Goal: Task Accomplishment & Management: Manage account settings

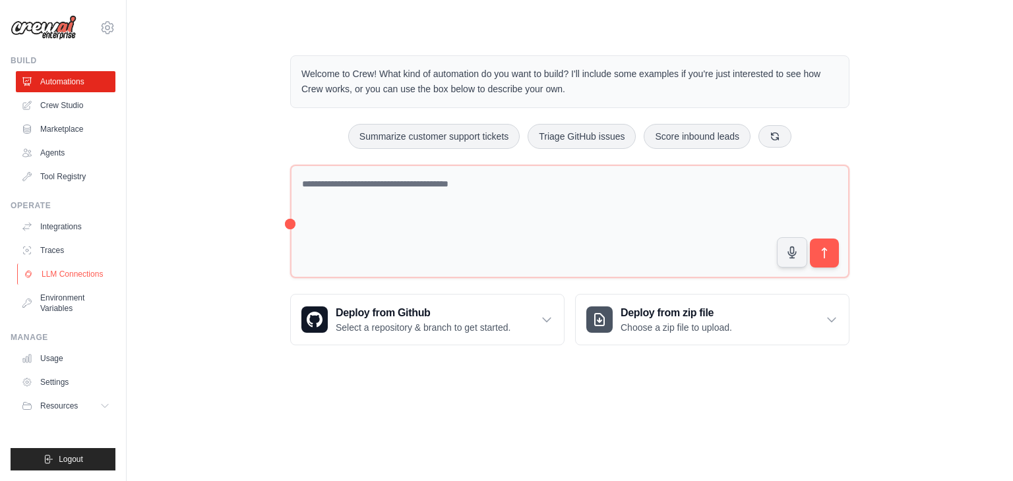
click at [69, 276] on link "LLM Connections" at bounding box center [67, 274] width 100 height 21
click at [107, 410] on icon at bounding box center [106, 406] width 11 height 11
click at [58, 272] on link "LLM Connections" at bounding box center [67, 274] width 100 height 21
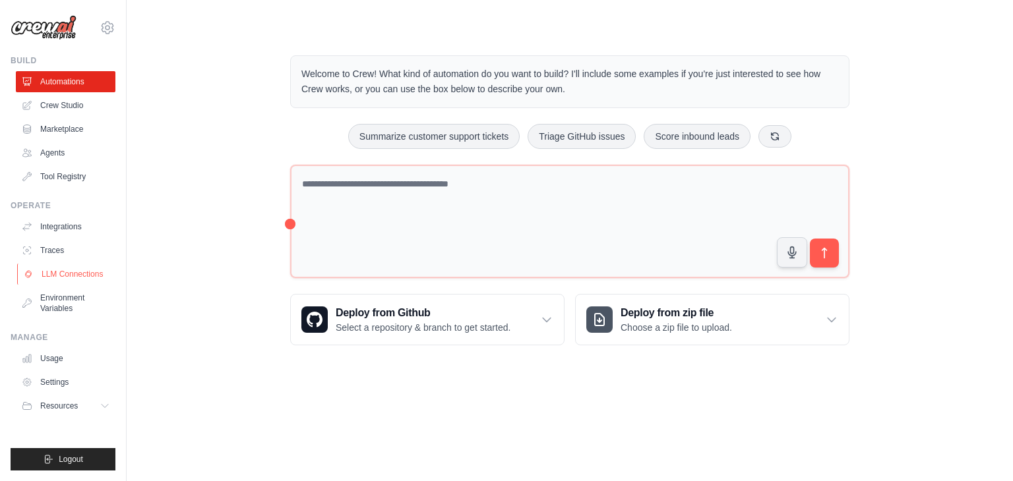
click at [58, 272] on link "LLM Connections" at bounding box center [67, 274] width 100 height 21
click at [47, 379] on link "Settings" at bounding box center [67, 382] width 100 height 21
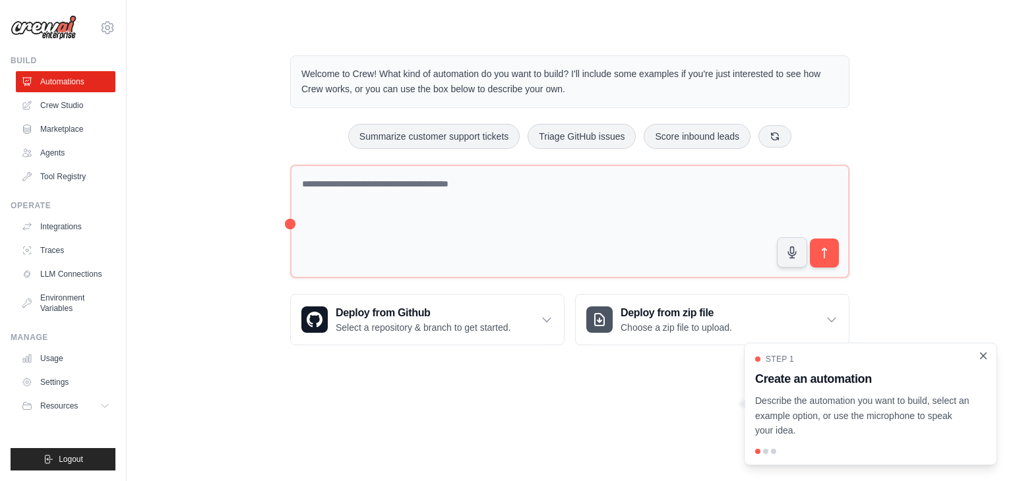
click at [982, 359] on icon "Close walkthrough" at bounding box center [983, 356] width 12 height 12
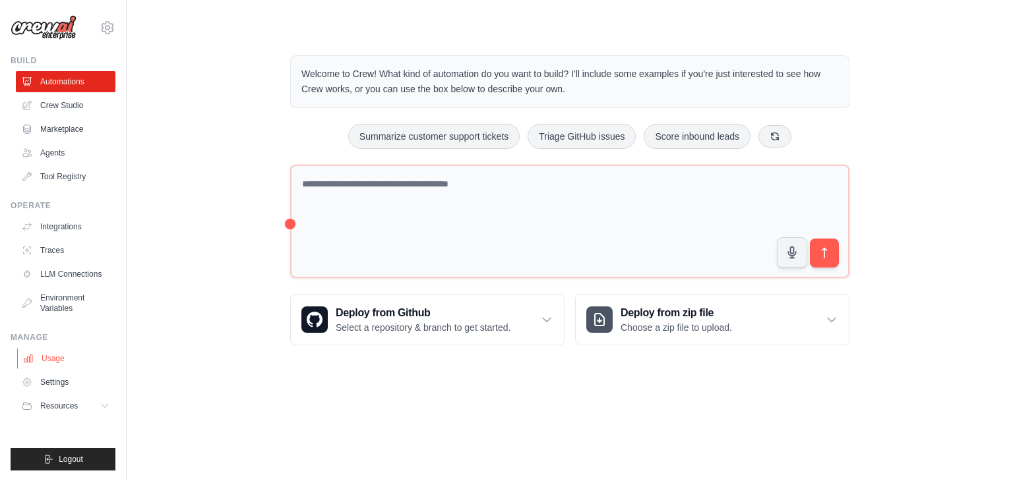
click at [54, 363] on link "Usage" at bounding box center [67, 358] width 100 height 21
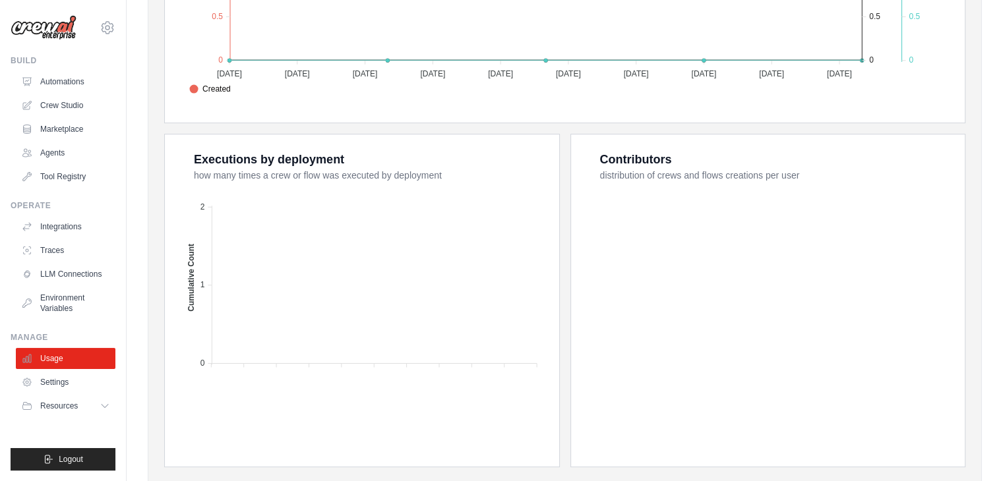
scroll to position [473, 0]
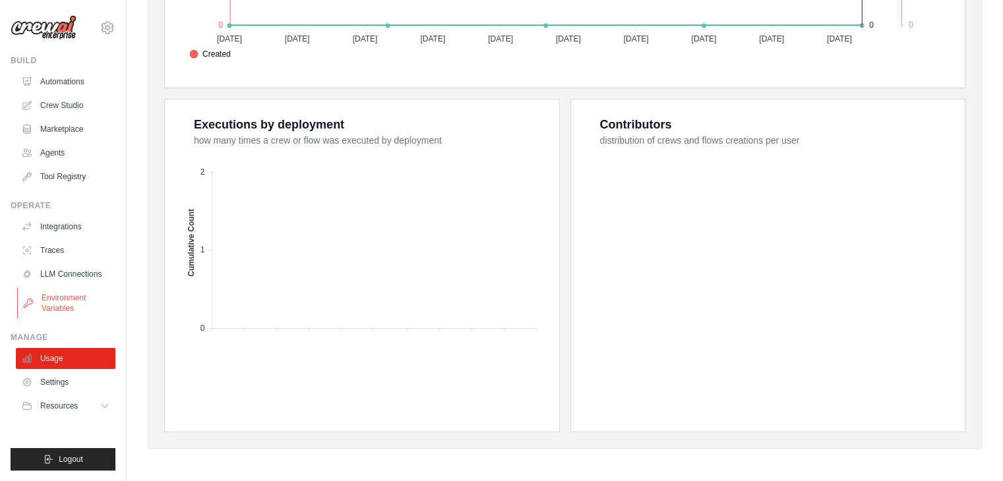
click at [62, 301] on link "Environment Variables" at bounding box center [67, 303] width 100 height 32
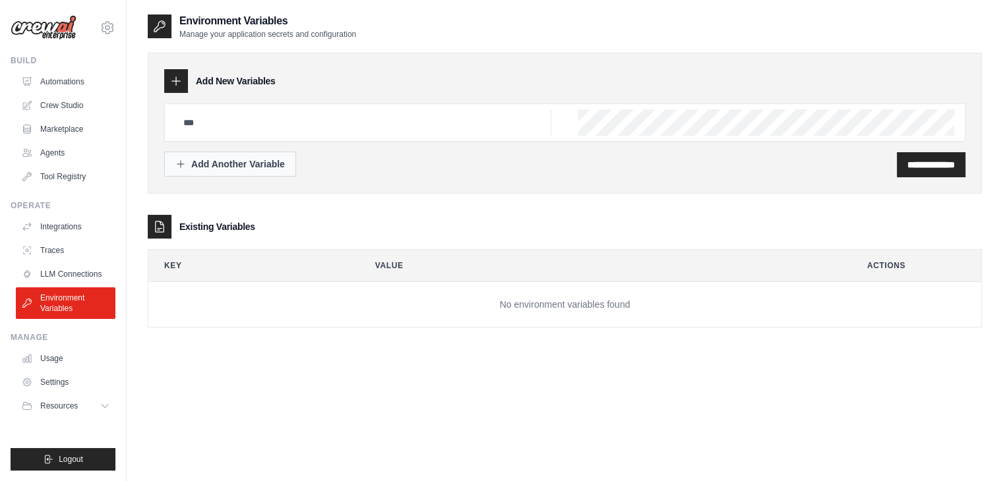
click at [235, 164] on div "Add Another Variable" at bounding box center [229, 164] width 109 height 13
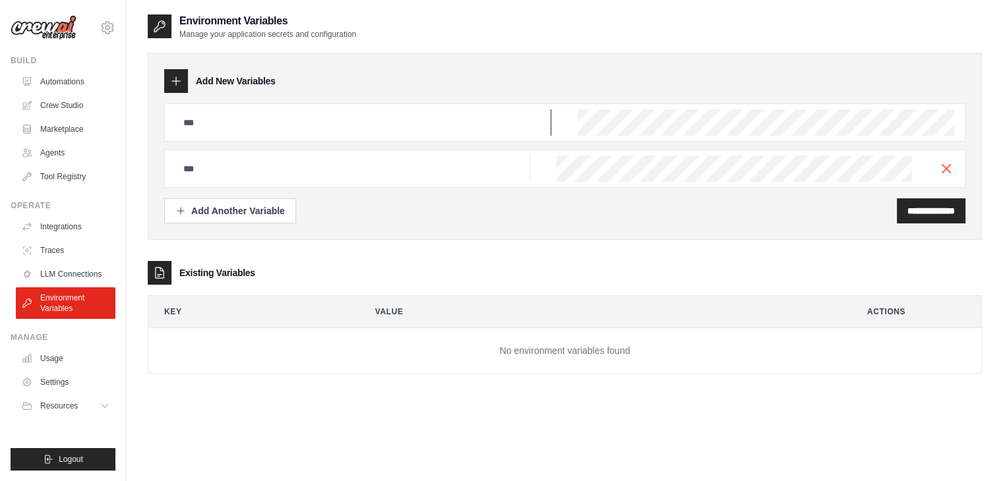
click at [238, 119] on input "text" at bounding box center [363, 122] width 376 height 26
click at [216, 127] on input "text" at bounding box center [363, 122] width 376 height 26
click at [224, 136] on input "text" at bounding box center [363, 122] width 376 height 26
click at [342, 119] on input "text" at bounding box center [363, 122] width 376 height 26
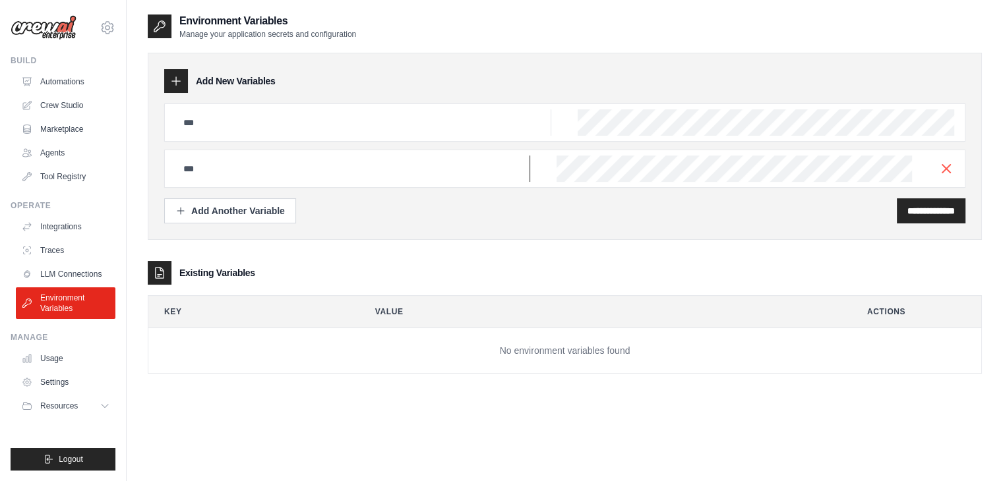
click at [334, 136] on input "text" at bounding box center [363, 122] width 376 height 26
click at [61, 274] on link "LLM Connections" at bounding box center [67, 274] width 100 height 21
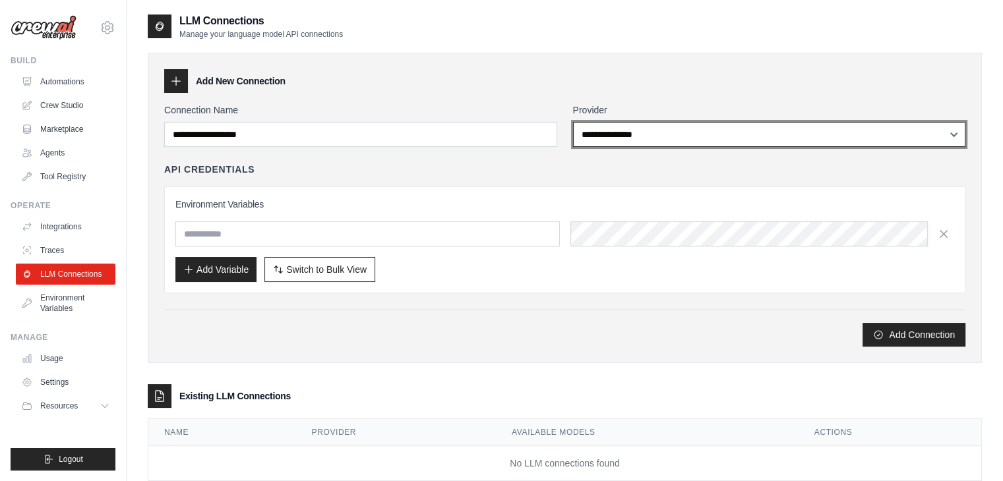
click at [613, 133] on select "**********" at bounding box center [769, 134] width 393 height 25
select select "******"
click at [573, 122] on select "**********" at bounding box center [769, 134] width 393 height 25
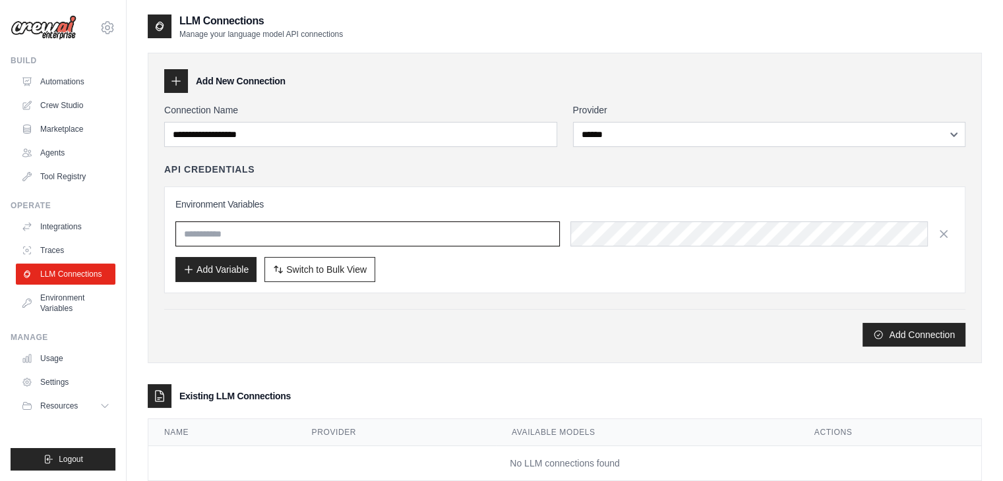
click at [241, 237] on input "text" at bounding box center [367, 234] width 384 height 25
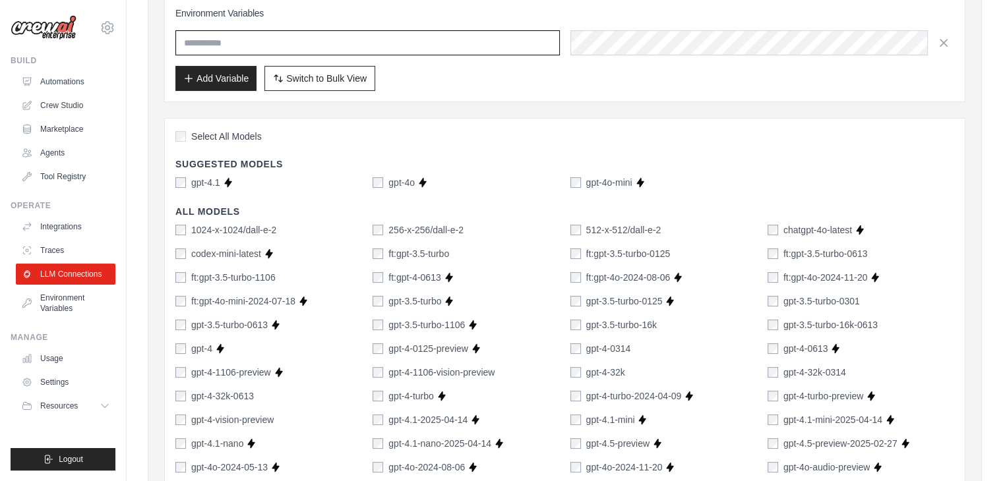
scroll to position [198, 0]
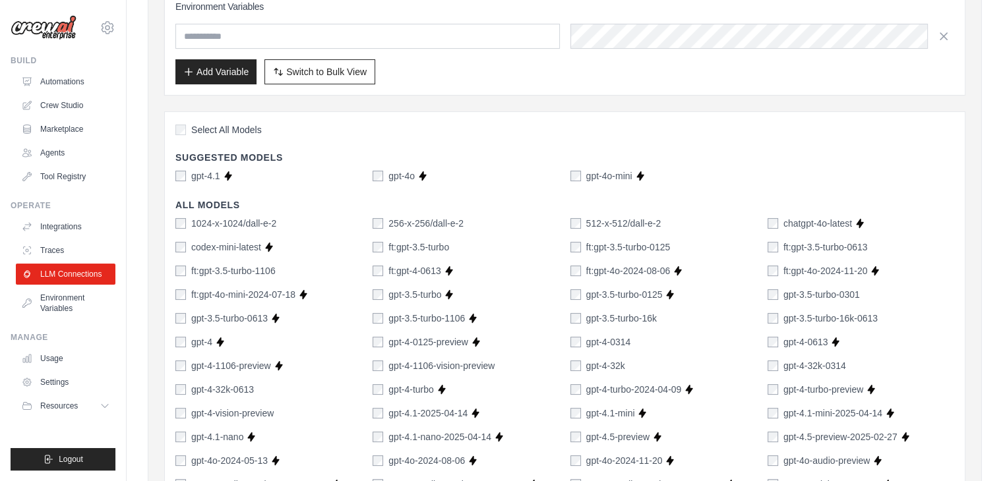
click at [200, 123] on span "Select All Models" at bounding box center [226, 129] width 71 height 13
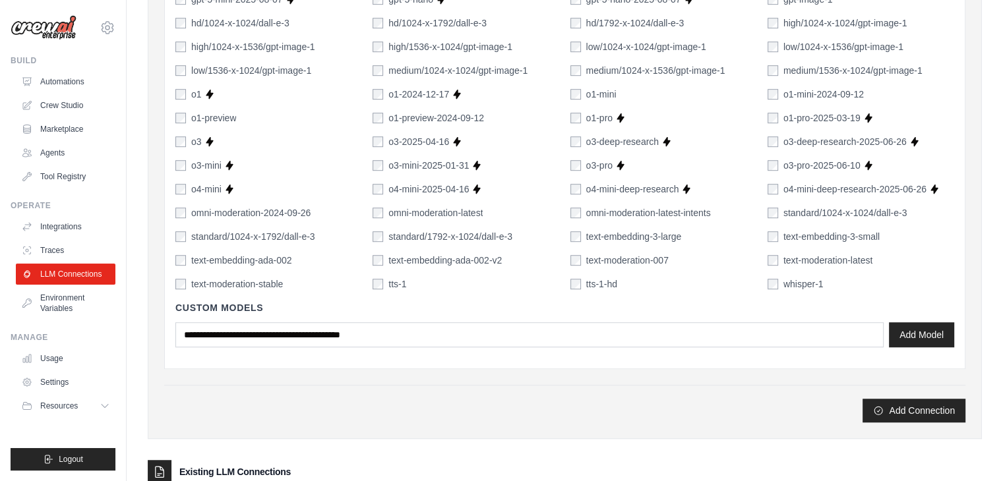
scroll to position [934, 0]
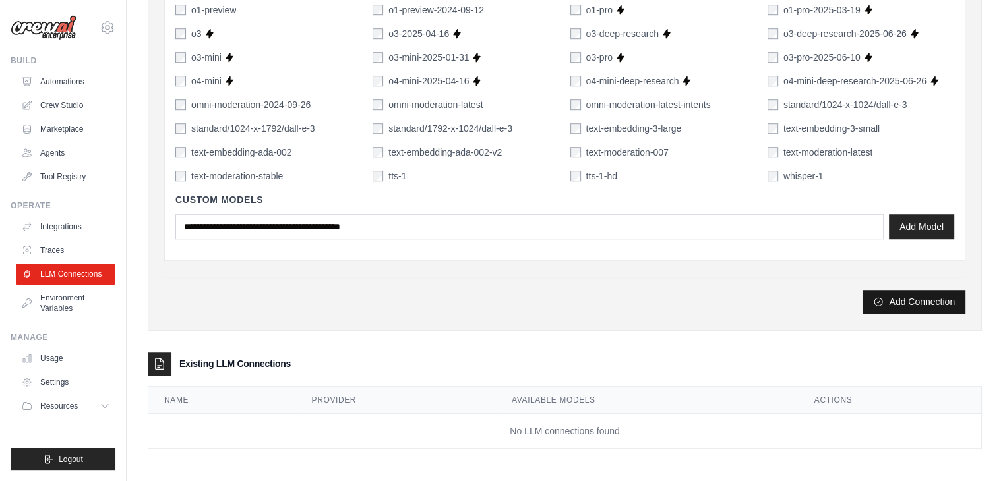
click at [924, 292] on button "Add Connection" at bounding box center [913, 302] width 103 height 24
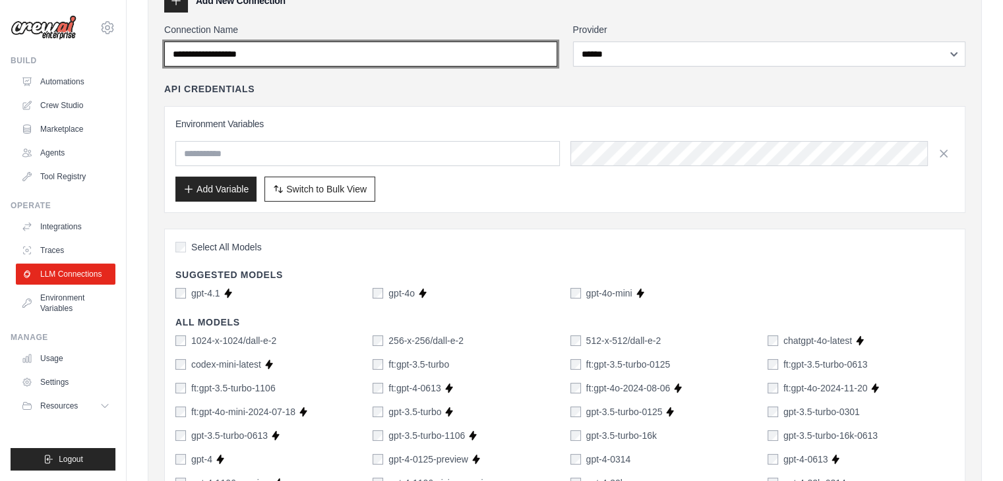
scroll to position [0, 0]
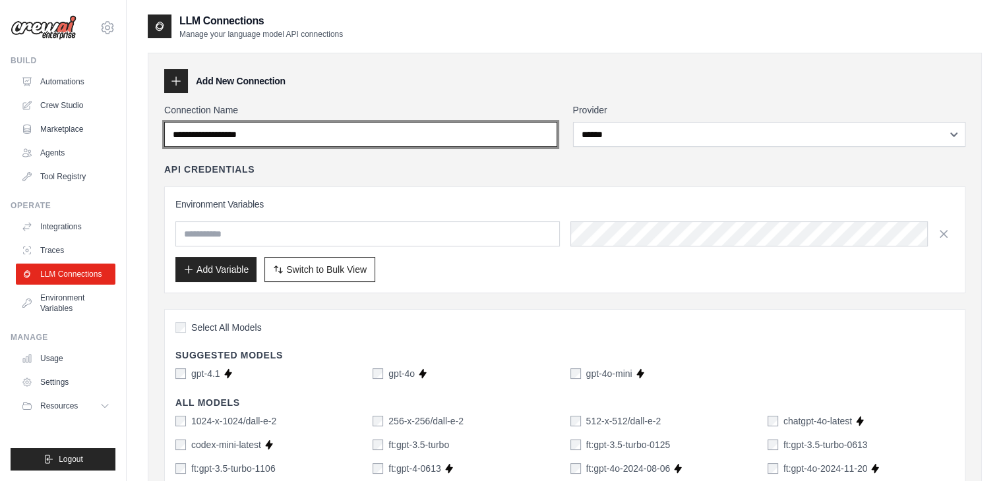
click at [304, 135] on input "Connection Name" at bounding box center [360, 134] width 393 height 25
drag, startPoint x: 335, startPoint y: 133, endPoint x: 100, endPoint y: 135, distance: 234.7
type input "******"
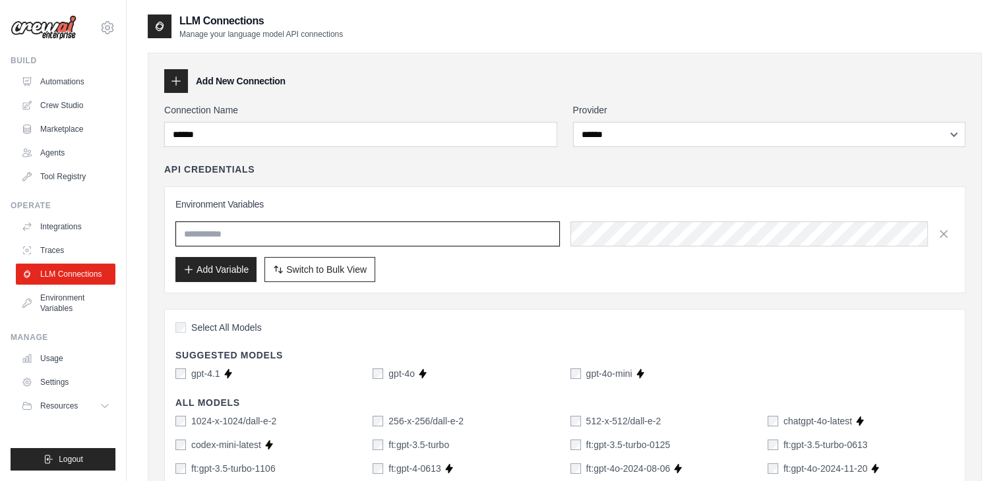
click at [280, 226] on input "text" at bounding box center [367, 234] width 384 height 25
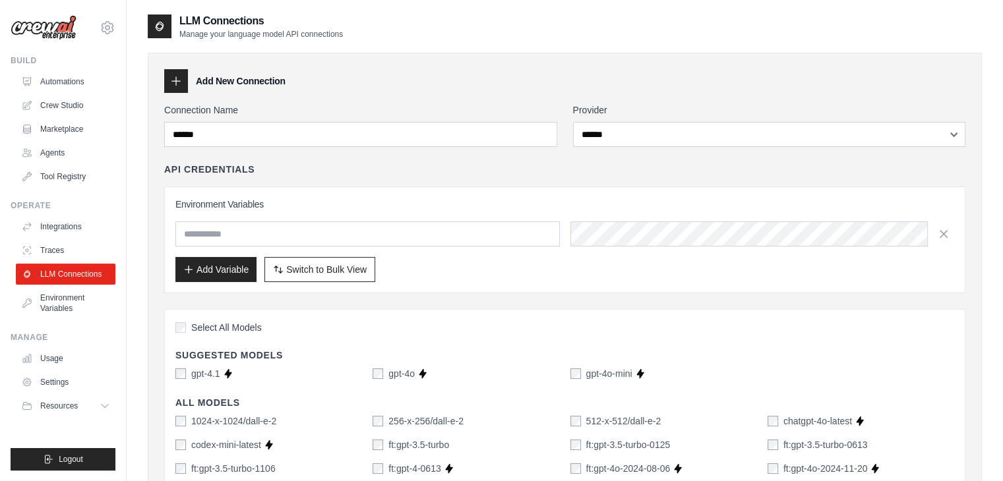
click at [624, 212] on div "Environment Variables Add Variable Switch to Bulk View Switch to Table View" at bounding box center [564, 240] width 779 height 84
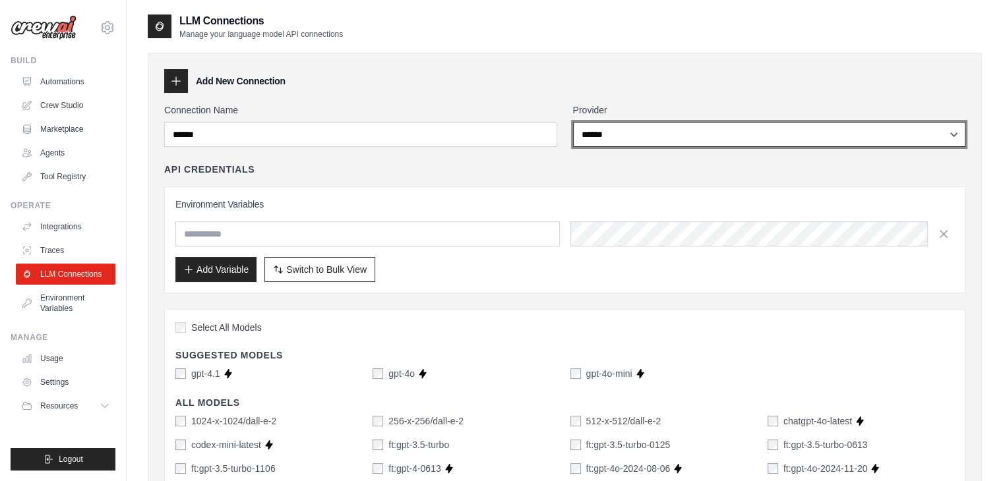
click at [906, 133] on select "**********" at bounding box center [769, 134] width 393 height 25
click at [573, 122] on select "**********" at bounding box center [769, 134] width 393 height 25
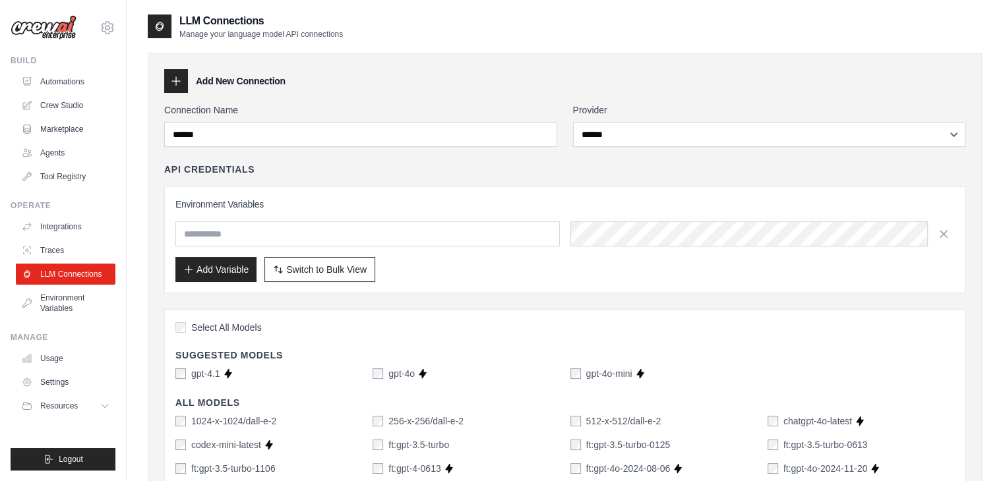
click at [226, 253] on div "Environment Variables Add Variable Switch to Bulk View Switch to Table View" at bounding box center [564, 240] width 779 height 84
click at [222, 265] on button "Add Variable" at bounding box center [215, 268] width 81 height 25
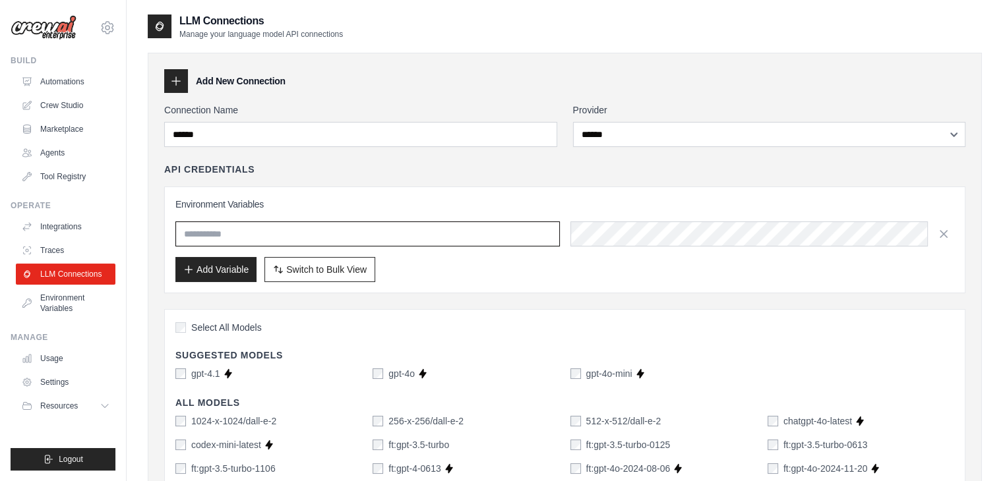
click at [456, 230] on input "text" at bounding box center [367, 234] width 384 height 25
click at [316, 239] on input "text" at bounding box center [367, 234] width 384 height 25
paste input "**********"
type input "**********"
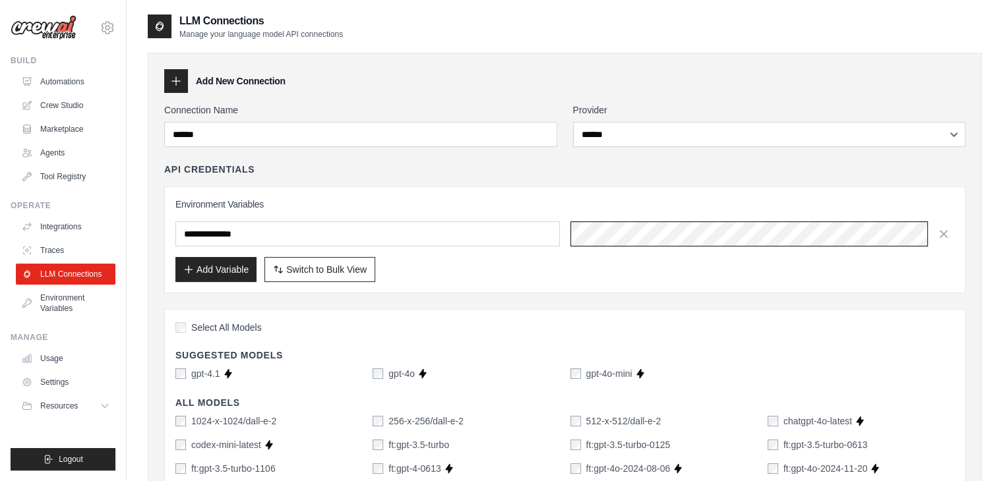
scroll to position [0, 491]
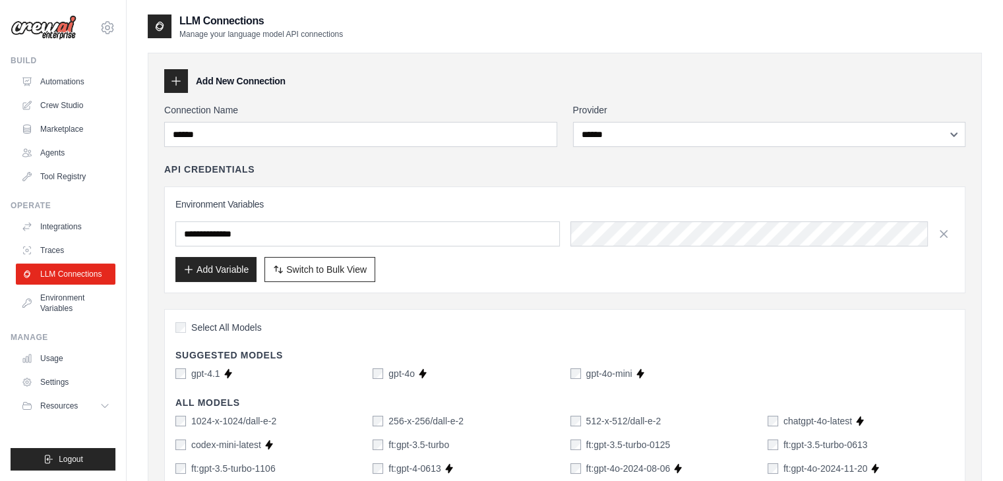
click at [530, 266] on div "Add Variable Switch to Bulk View Switch to Table View" at bounding box center [564, 269] width 779 height 25
click at [190, 266] on icon "button" at bounding box center [188, 269] width 11 height 11
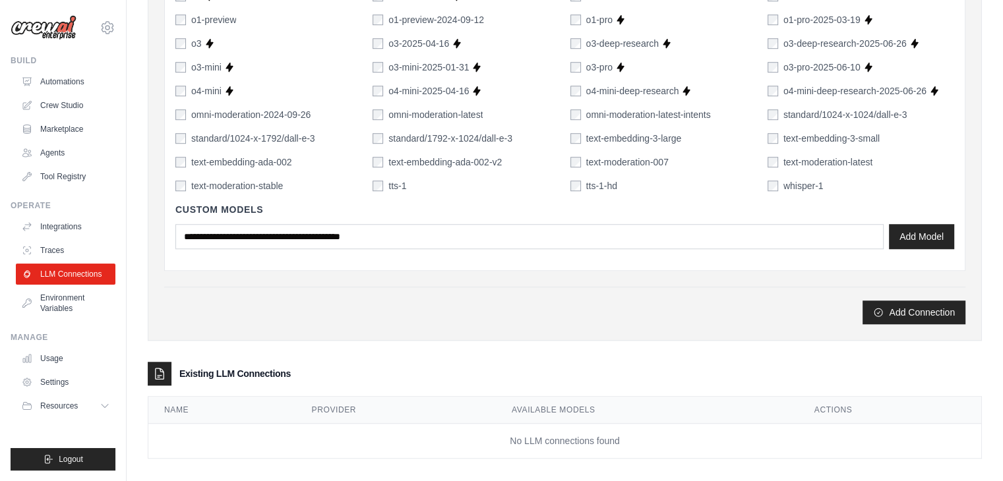
scroll to position [966, 0]
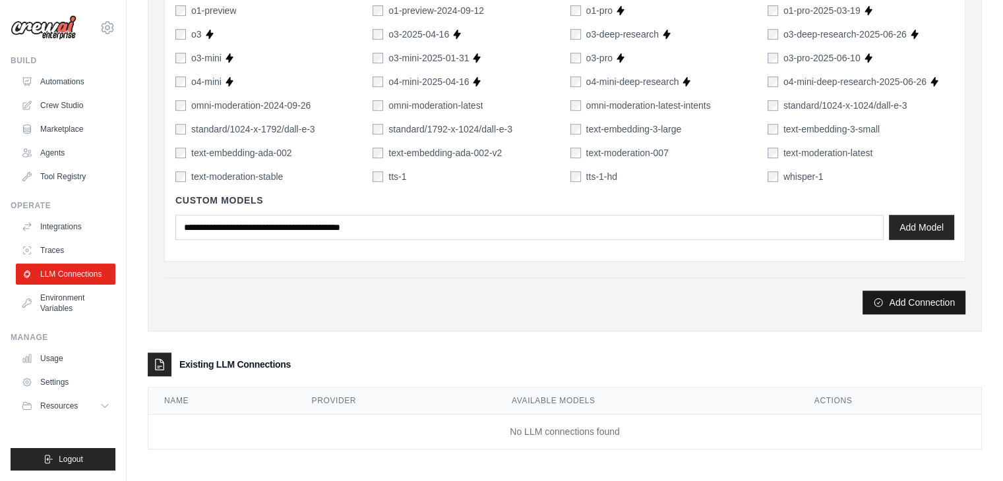
click at [917, 306] on button "Add Connection" at bounding box center [913, 303] width 103 height 24
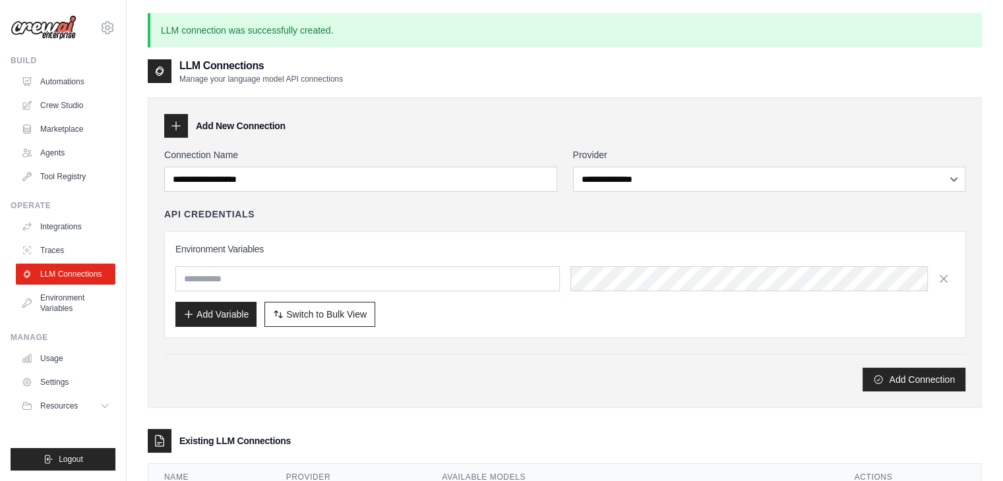
click at [532, 64] on div "LLM Connections Manage your language model API connections" at bounding box center [565, 71] width 834 height 26
click at [163, 67] on icon at bounding box center [159, 71] width 13 height 13
click at [82, 280] on link "LLM Connections" at bounding box center [67, 274] width 100 height 21
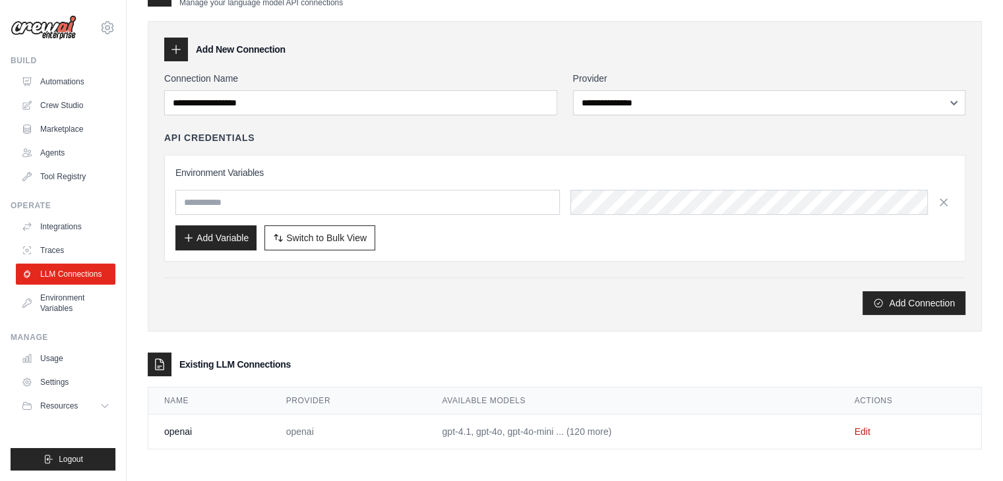
scroll to position [32, 0]
click at [164, 431] on td "openai" at bounding box center [209, 431] width 122 height 35
click at [291, 431] on td "openai" at bounding box center [348, 431] width 156 height 35
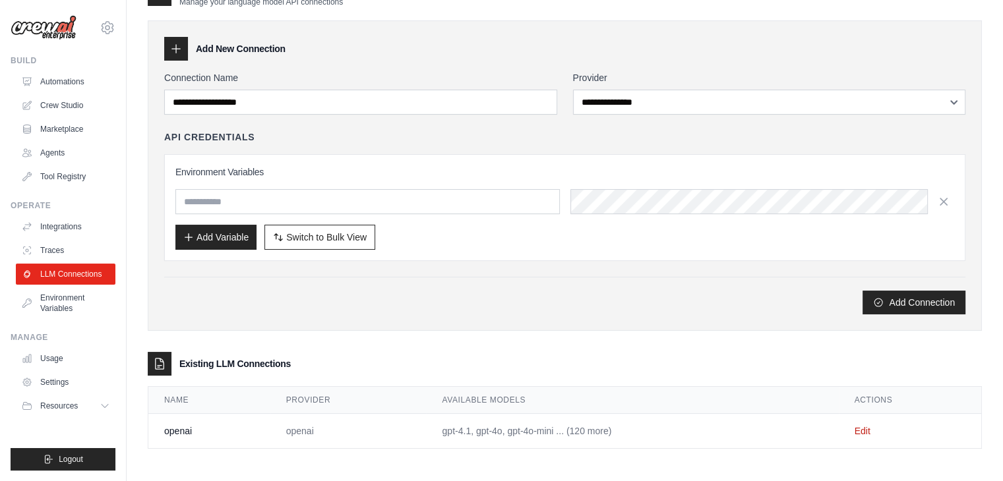
click at [156, 431] on td "openai" at bounding box center [209, 431] width 122 height 35
click at [187, 429] on td "openai" at bounding box center [209, 431] width 122 height 35
click at [56, 295] on link "Environment Variables" at bounding box center [67, 303] width 100 height 32
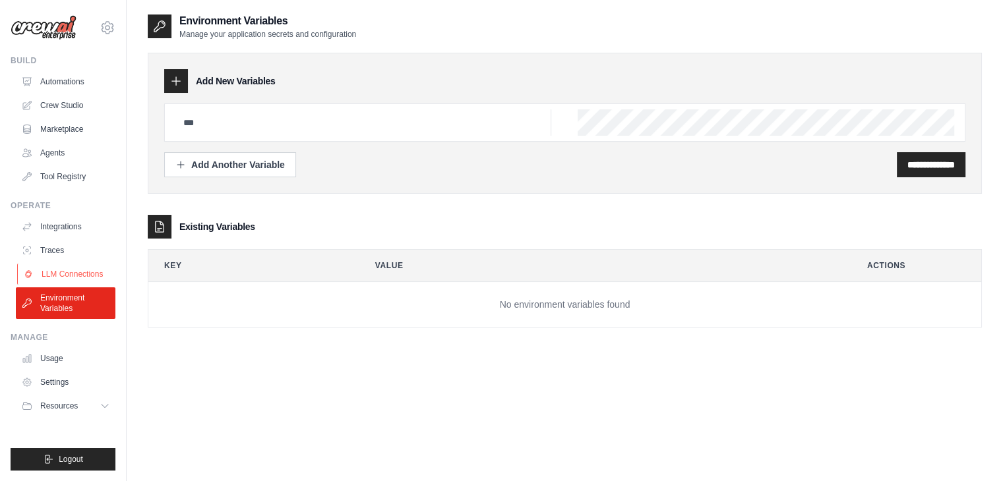
click at [73, 271] on link "LLM Connections" at bounding box center [67, 274] width 100 height 21
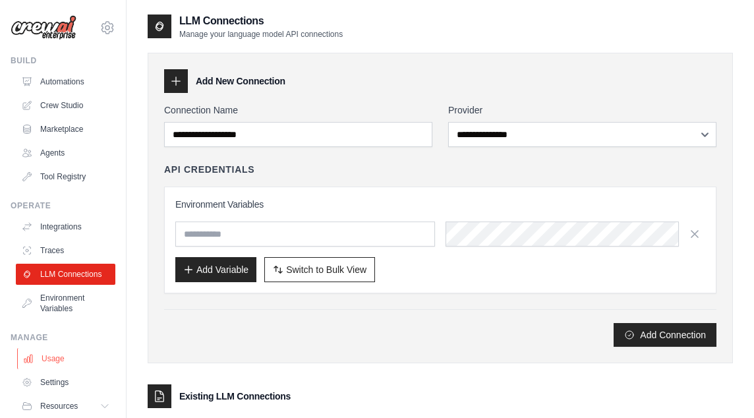
click at [71, 364] on link "Usage" at bounding box center [67, 358] width 100 height 21
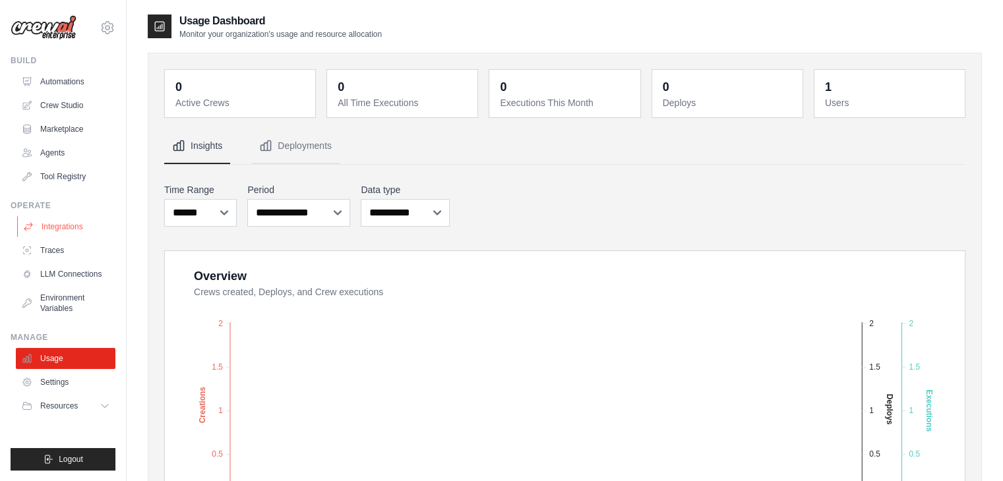
click at [80, 236] on link "Integrations" at bounding box center [67, 226] width 100 height 21
click at [88, 109] on link "Crew Studio" at bounding box center [67, 105] width 100 height 21
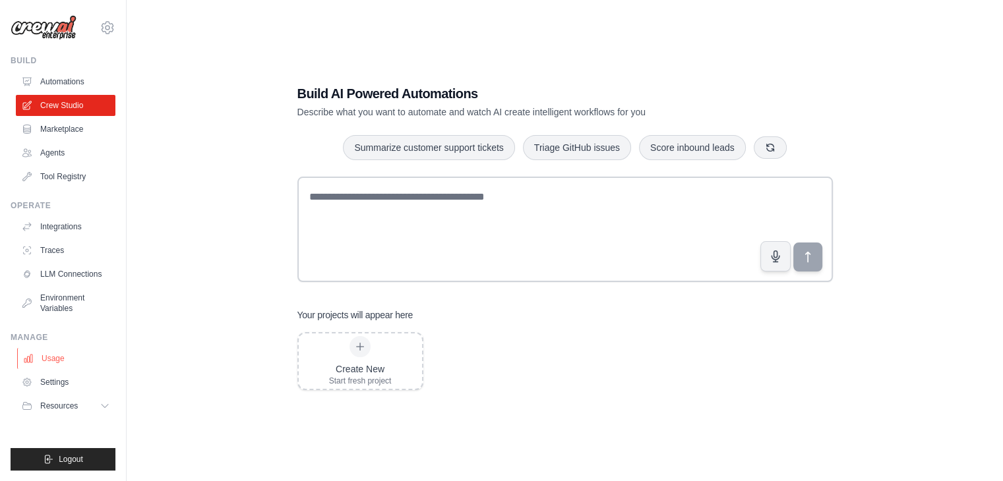
scroll to position [26, 0]
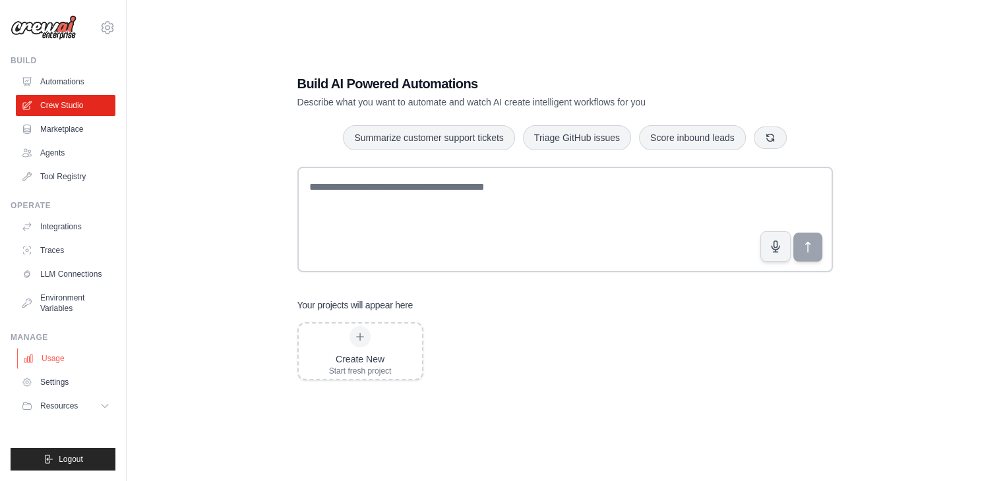
click at [55, 367] on link "Usage" at bounding box center [67, 358] width 100 height 21
click at [80, 410] on button "Resources" at bounding box center [67, 406] width 100 height 21
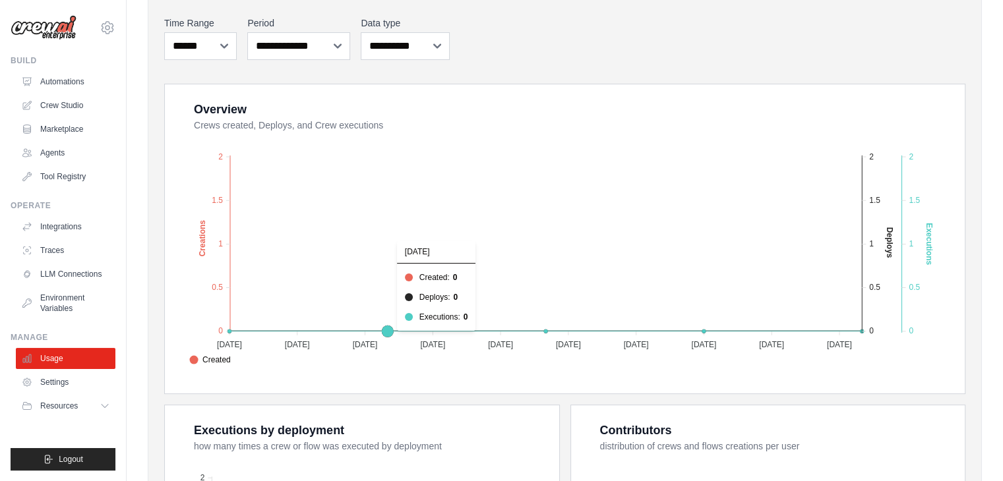
scroll to position [473, 0]
